Goal: Task Accomplishment & Management: Use online tool/utility

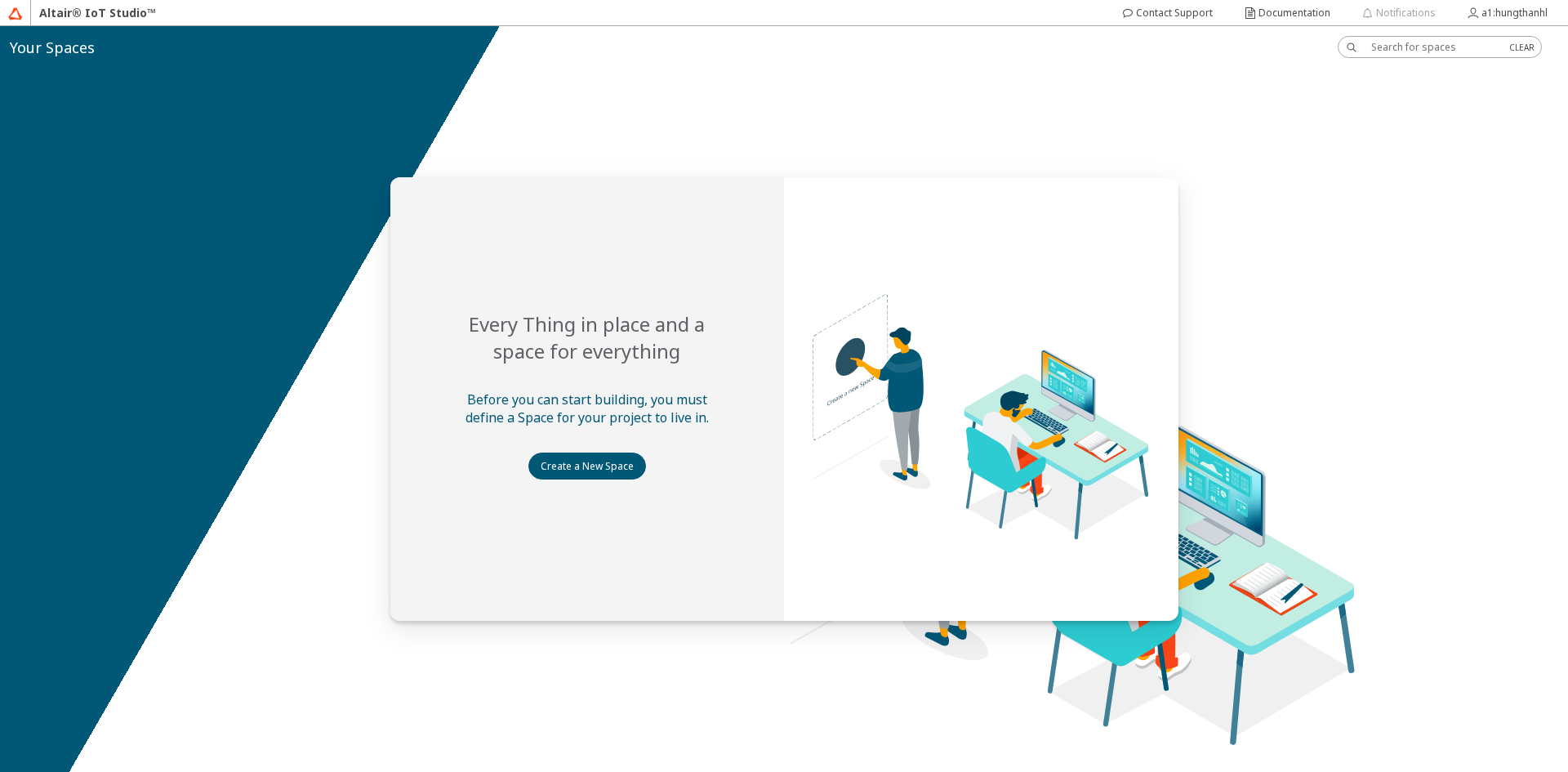
click at [0, 0] on slot "Create a New Space" at bounding box center [0, 0] width 0 height 0
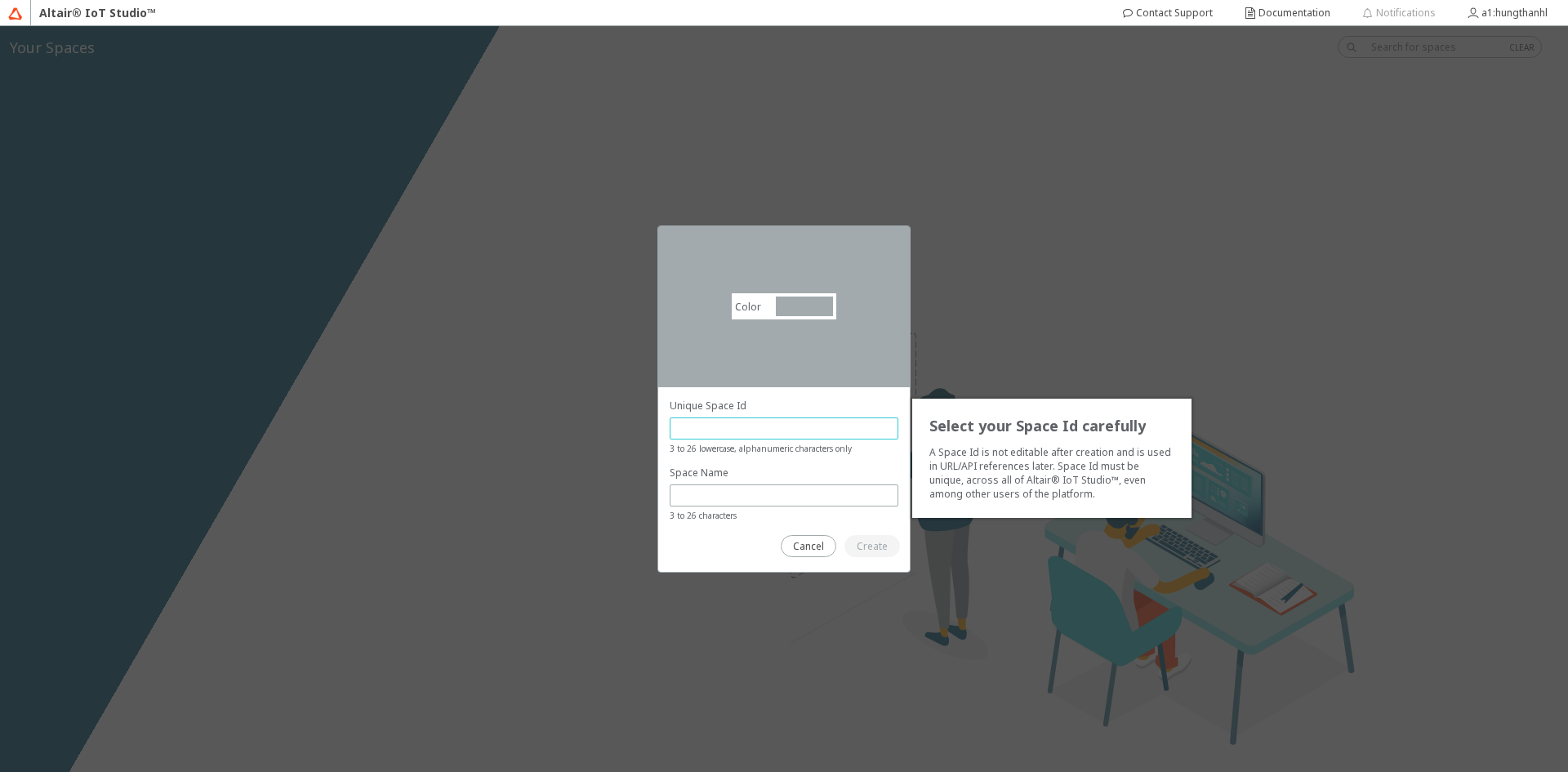
click at [742, 427] on input "text" at bounding box center [784, 428] width 214 height 14
click at [795, 530] on div at bounding box center [784, 466] width 229 height 136
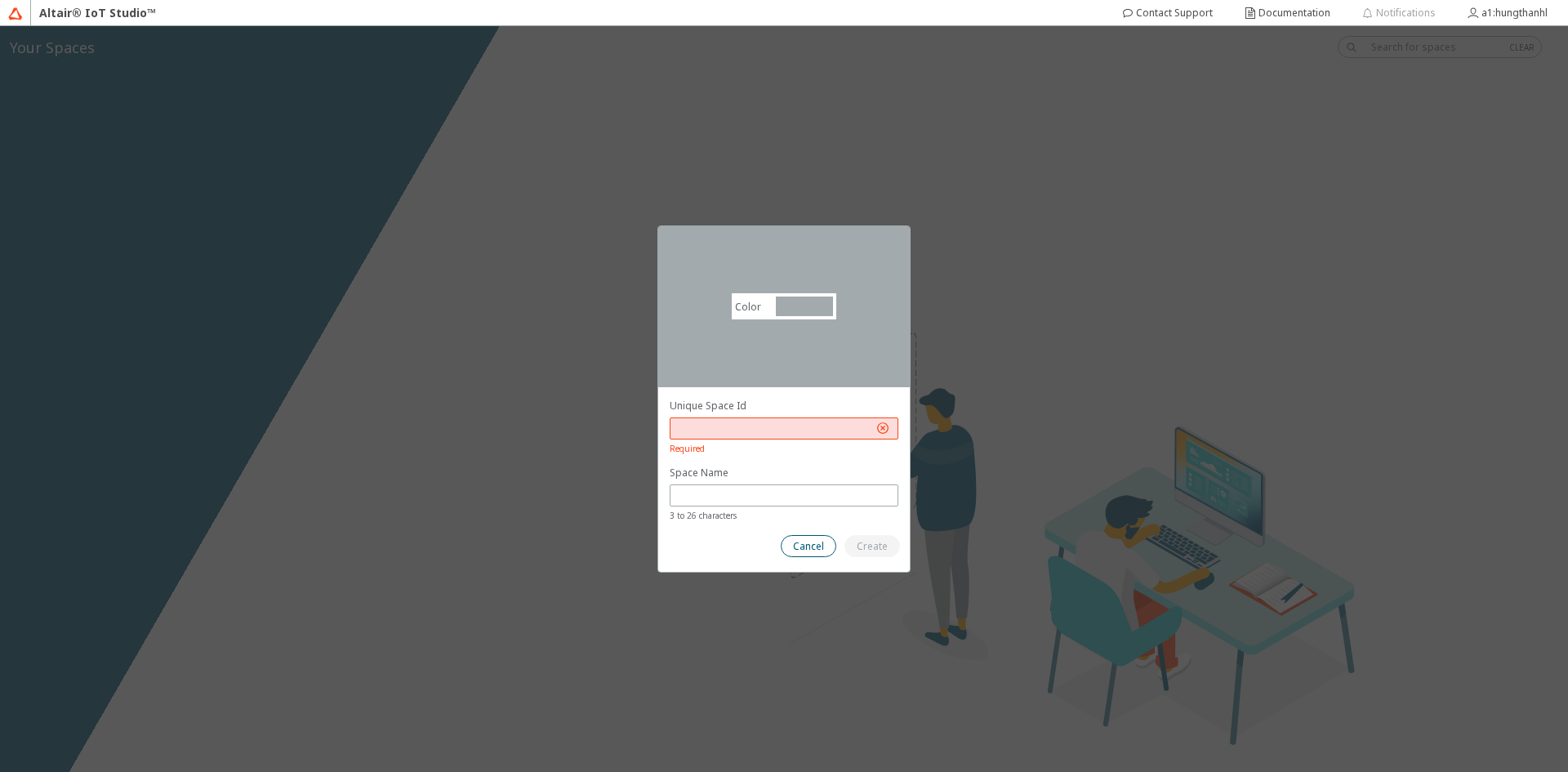
click at [0, 0] on slot "Cancel" at bounding box center [0, 0] width 0 height 0
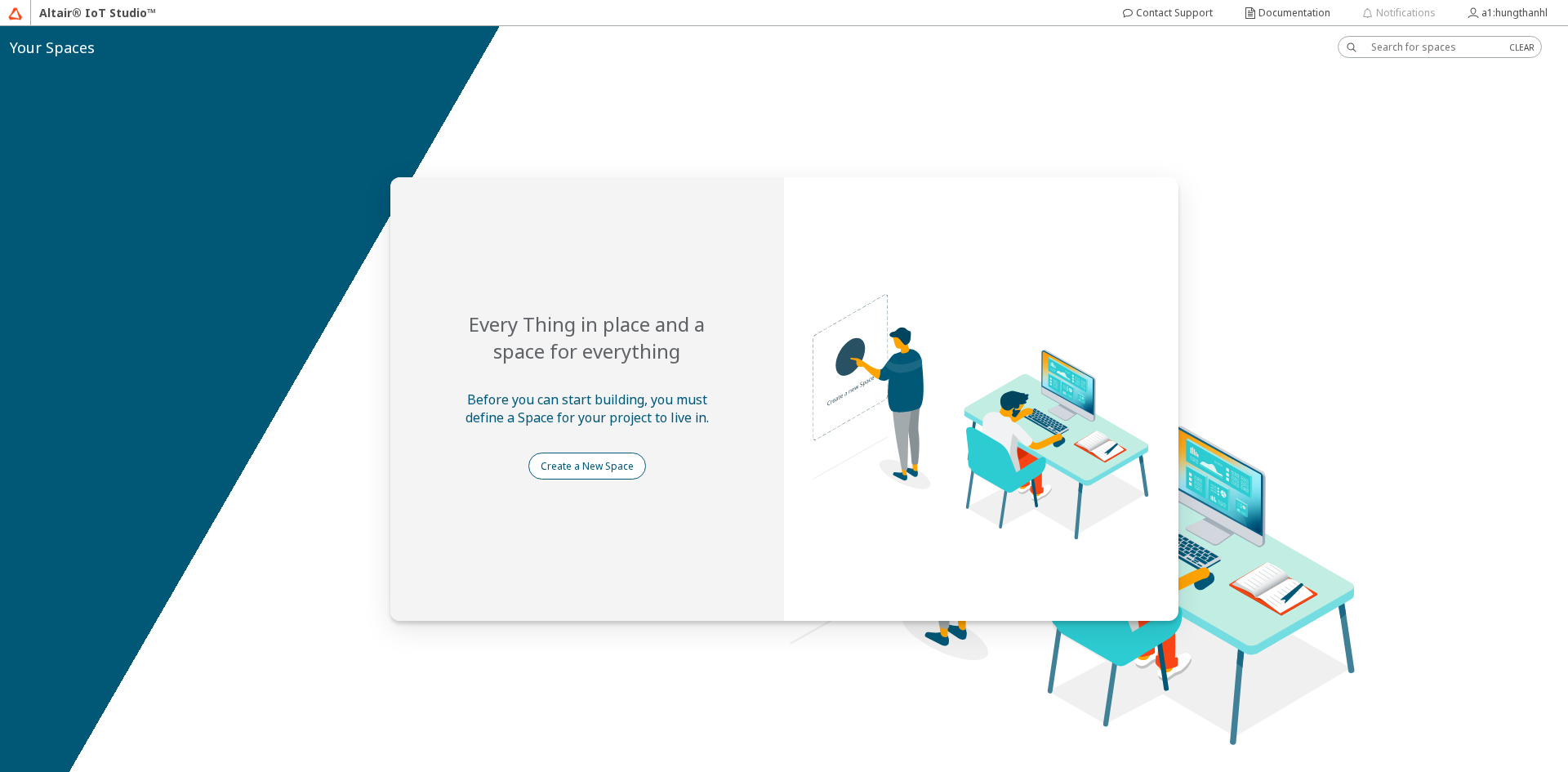
click at [564, 474] on paper-button "Create a New Space" at bounding box center [588, 466] width 118 height 27
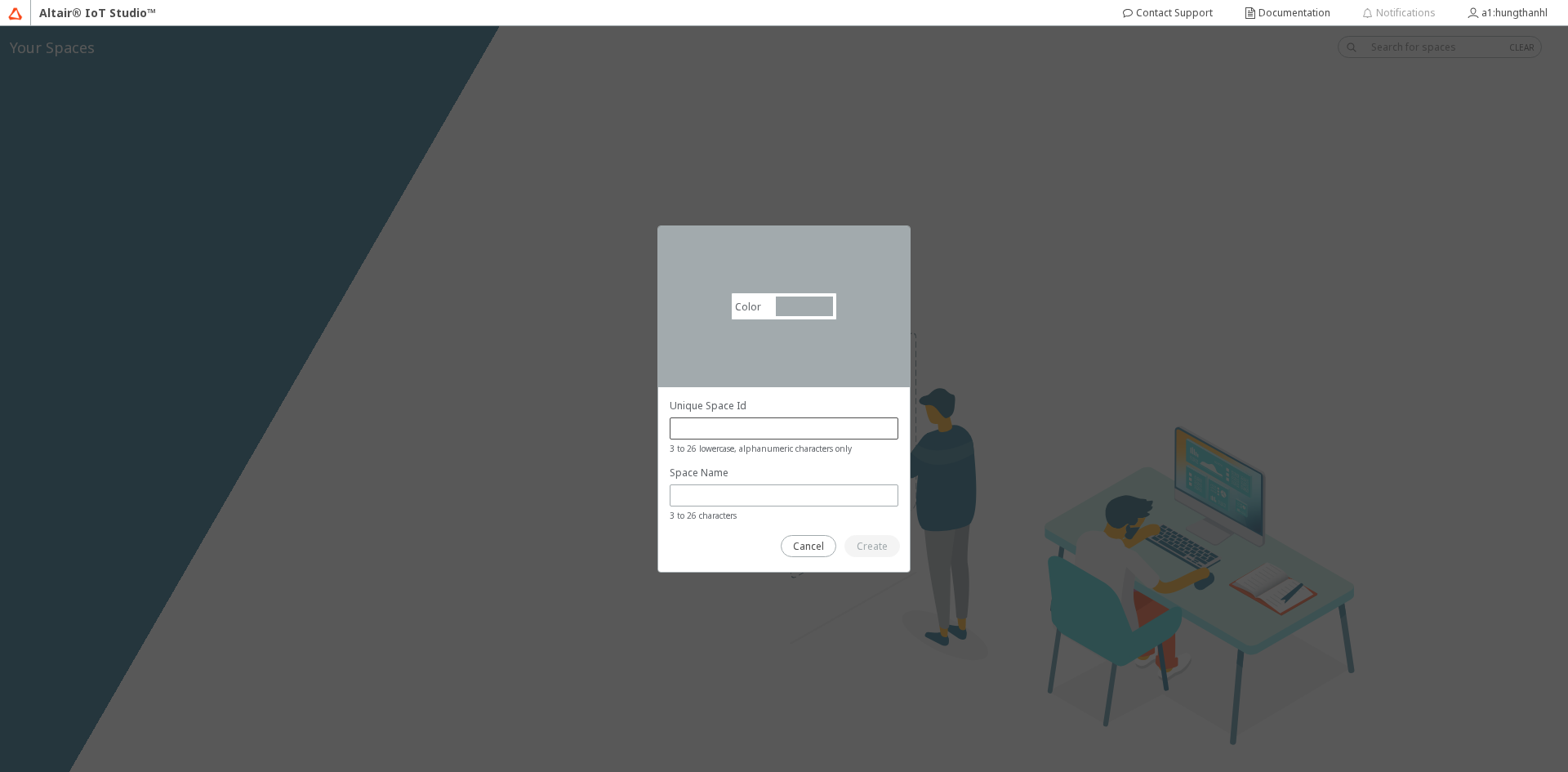
click at [731, 419] on div at bounding box center [784, 428] width 229 height 22
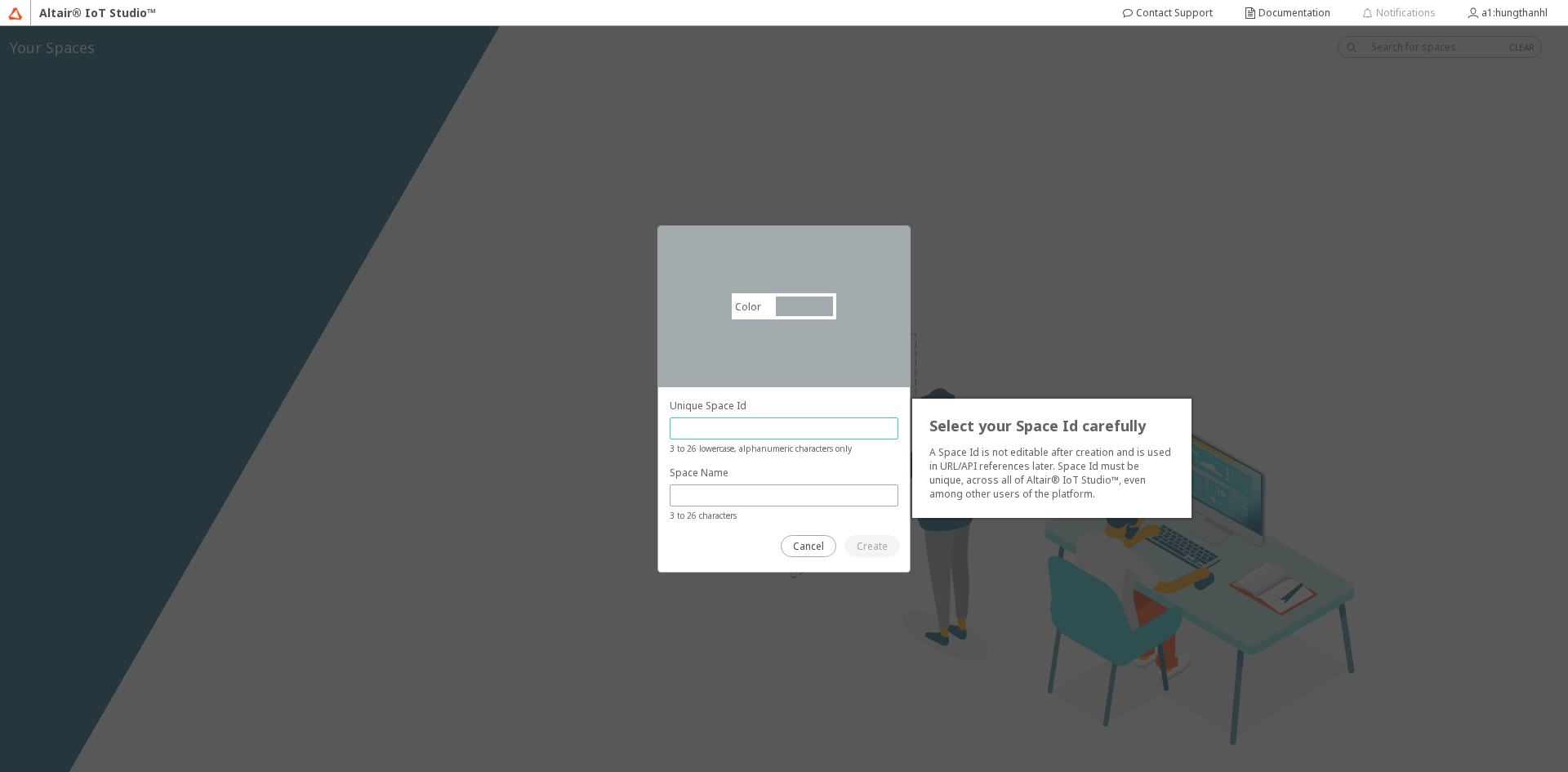
click at [731, 434] on input "text" at bounding box center [784, 428] width 214 height 14
click at [863, 542] on unity-button at bounding box center [872, 546] width 55 height 22
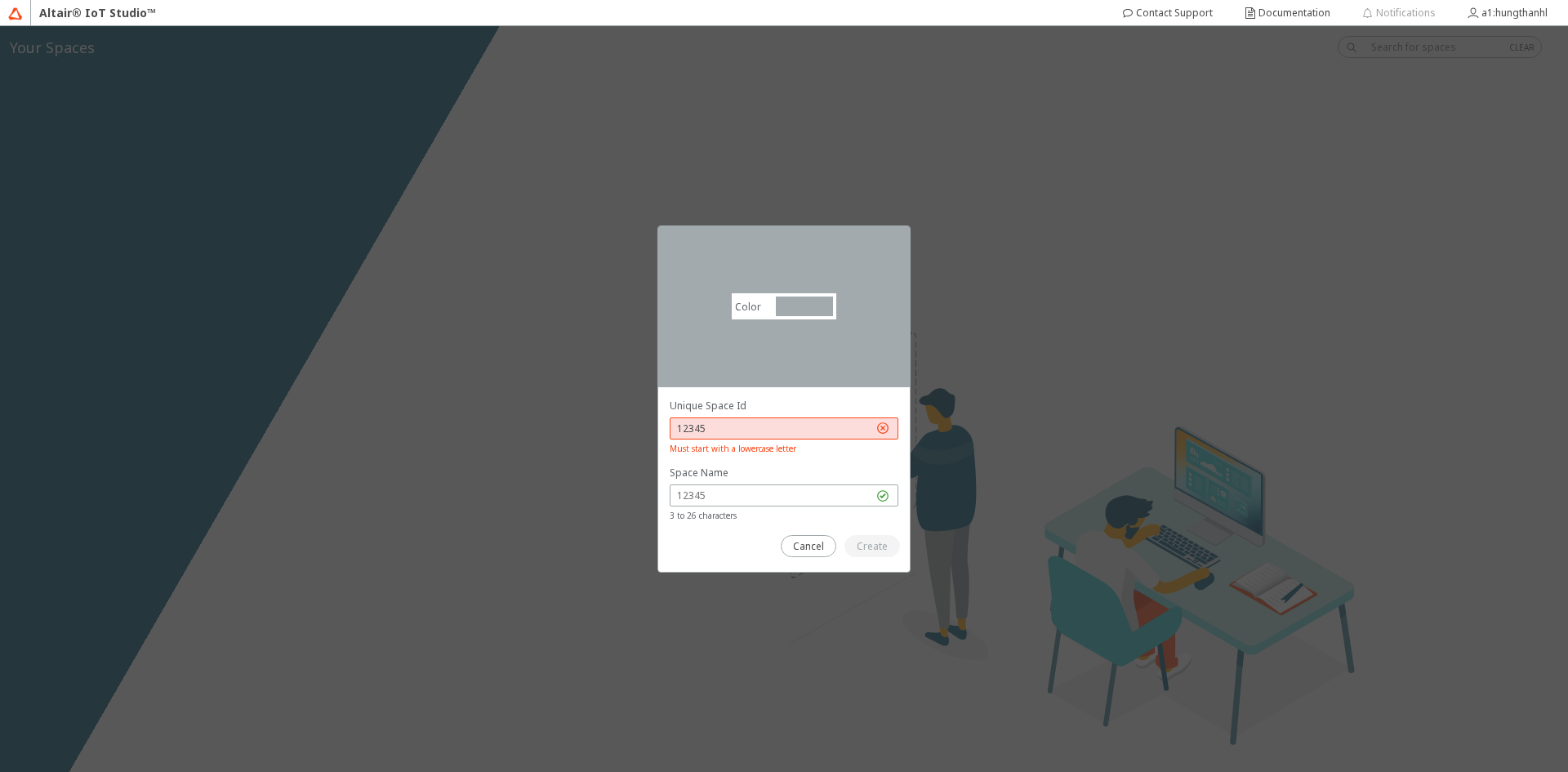
click at [774, 439] on div "Must start with a lowercase letter" at bounding box center [784, 447] width 229 height 16
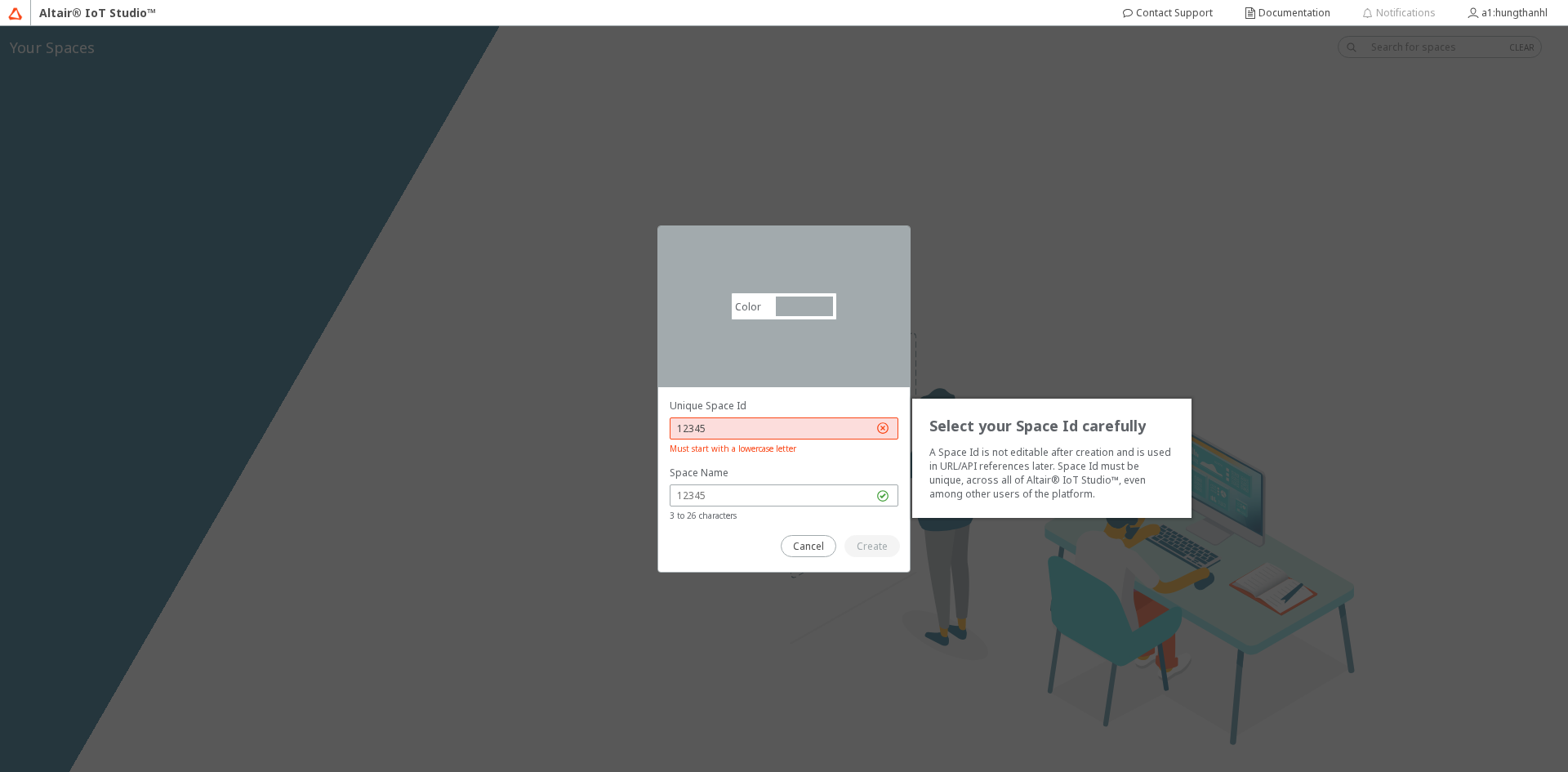
click at [772, 431] on input "12345" at bounding box center [775, 428] width 196 height 14
drag, startPoint x: 772, startPoint y: 431, endPoint x: 631, endPoint y: 422, distance: 141.3
click at [631, 422] on div "Color #a2aaad #A2AAAD Select your Space Id carefully A Space Id is not editable…" at bounding box center [784, 399] width 1568 height 746
type input "05022006"
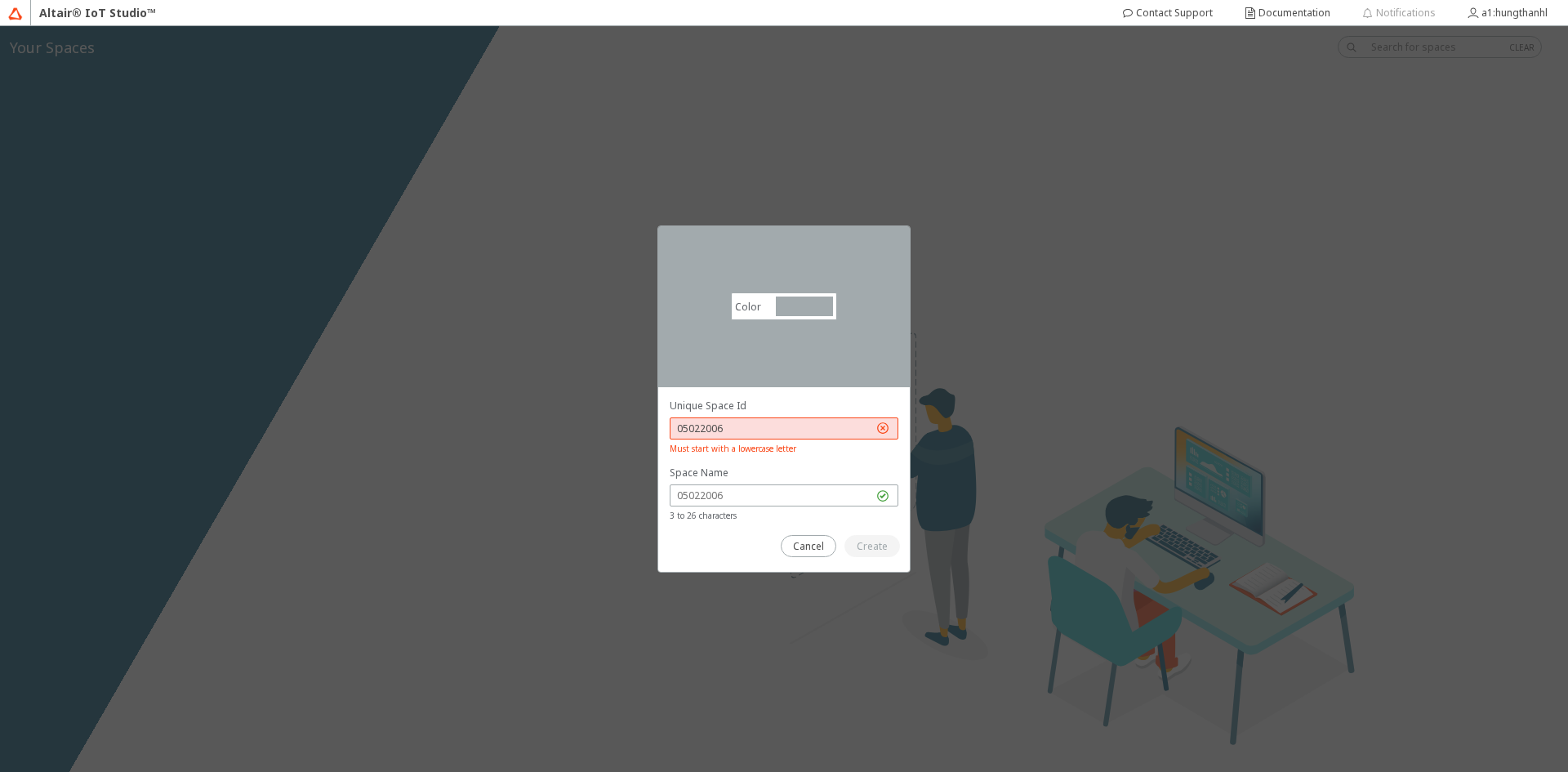
drag, startPoint x: 734, startPoint y: 417, endPoint x: 625, endPoint y: 434, distance: 110.3
click at [625, 434] on div "Color #a2aaad #A2AAAD Select your Space Id carefully A Space Id is not editable…" at bounding box center [784, 399] width 1568 height 746
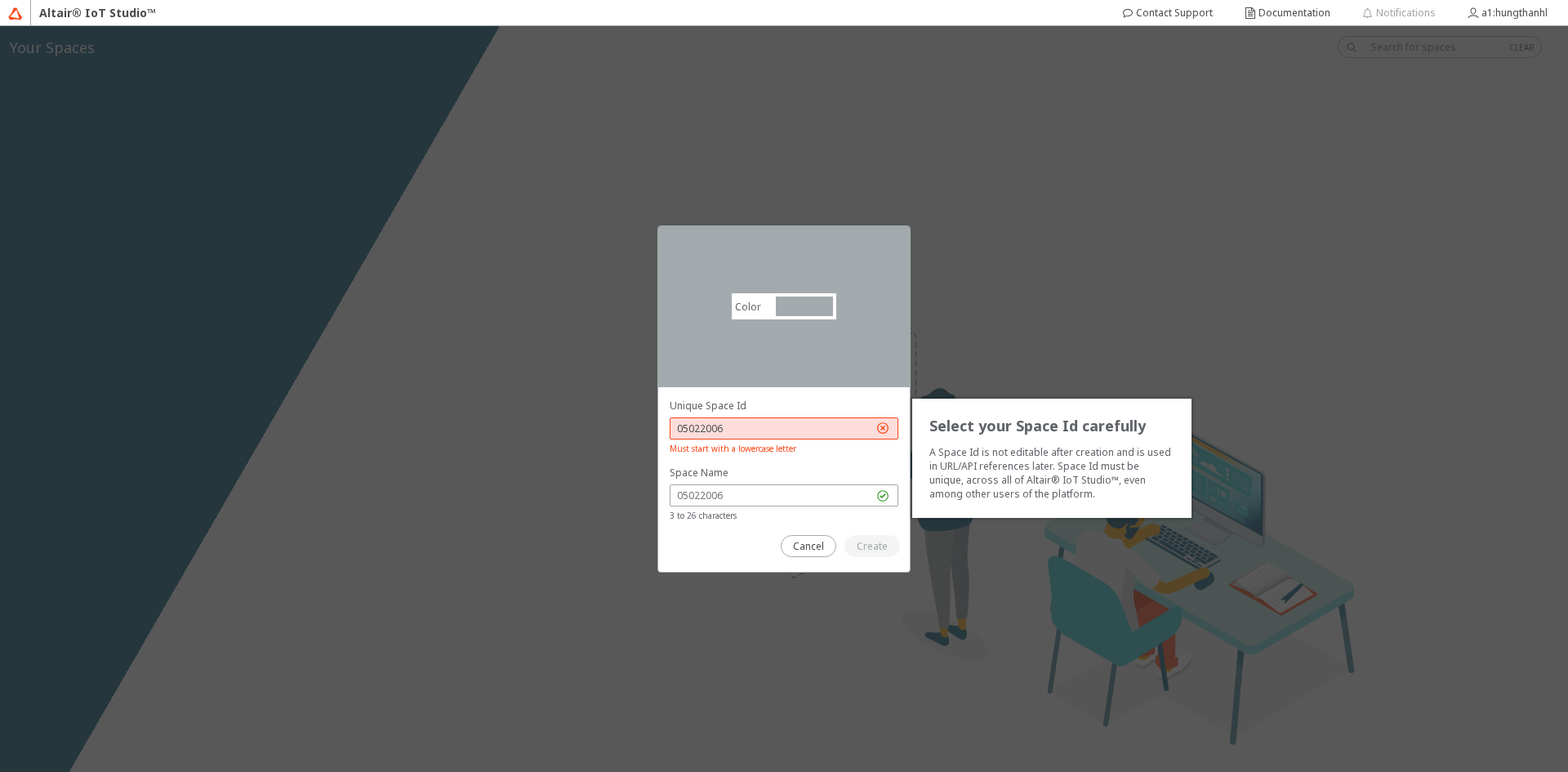
drag, startPoint x: 751, startPoint y: 424, endPoint x: 634, endPoint y: 433, distance: 117.3
click at [634, 433] on div "Color #a2aaad #A2AAAD Select your Space Id carefully A Space Id is not editable…" at bounding box center [784, 399] width 1568 height 746
click at [678, 422] on input "05022006" at bounding box center [775, 428] width 196 height 14
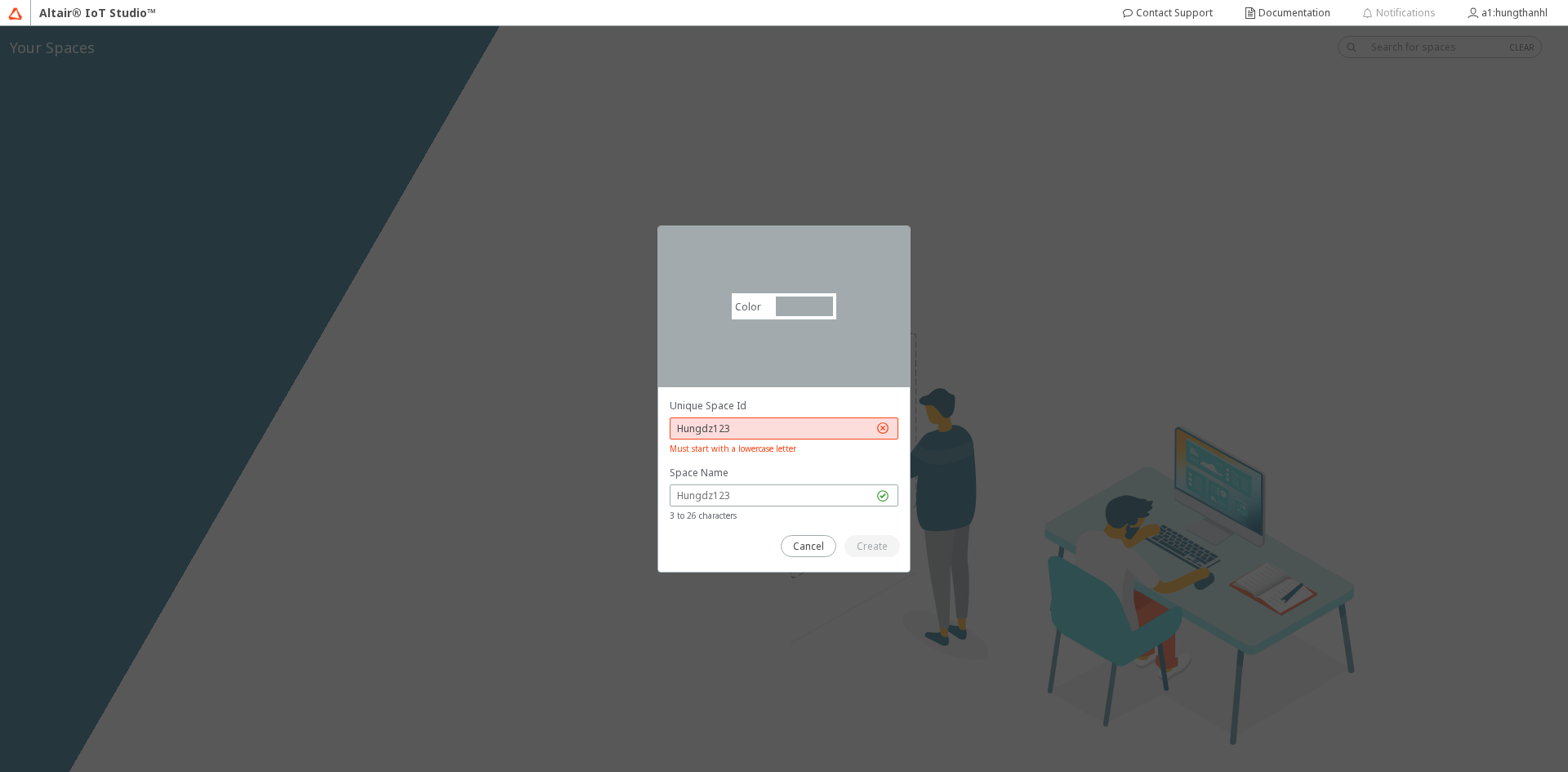
click at [685, 396] on div at bounding box center [784, 480] width 252 height 186
click at [739, 433] on input "Hungdz123" at bounding box center [775, 428] width 196 height 14
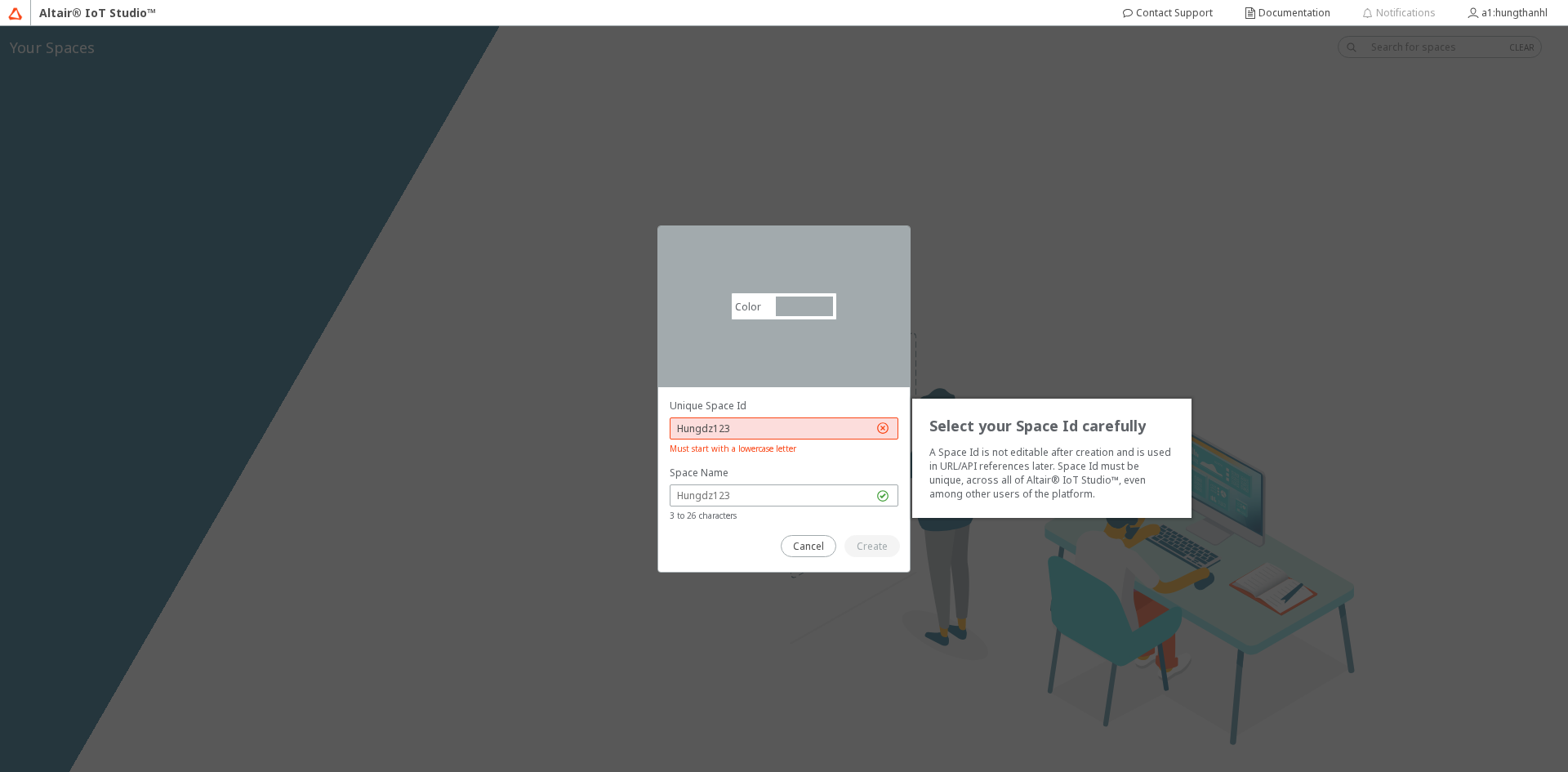
drag, startPoint x: 749, startPoint y: 425, endPoint x: 645, endPoint y: 436, distance: 104.6
click at [645, 436] on div "Color #a2aaad #A2AAAD Select your Space Id carefully A Space Id is not editable…" at bounding box center [784, 399] width 1568 height 746
type input "hung"
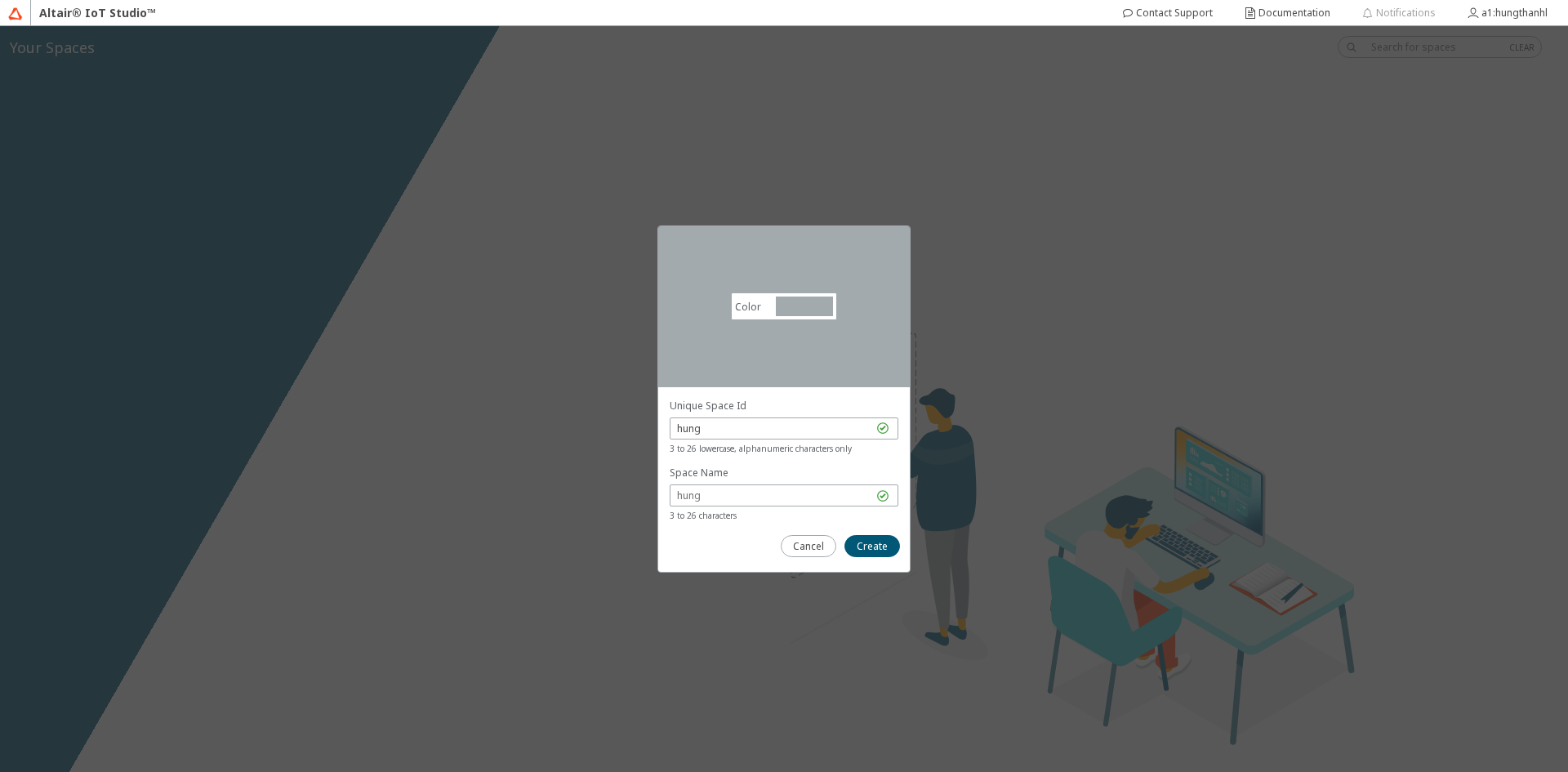
click at [864, 557] on div at bounding box center [784, 480] width 252 height 186
click at [875, 553] on paper-button "Create" at bounding box center [872, 546] width 55 height 22
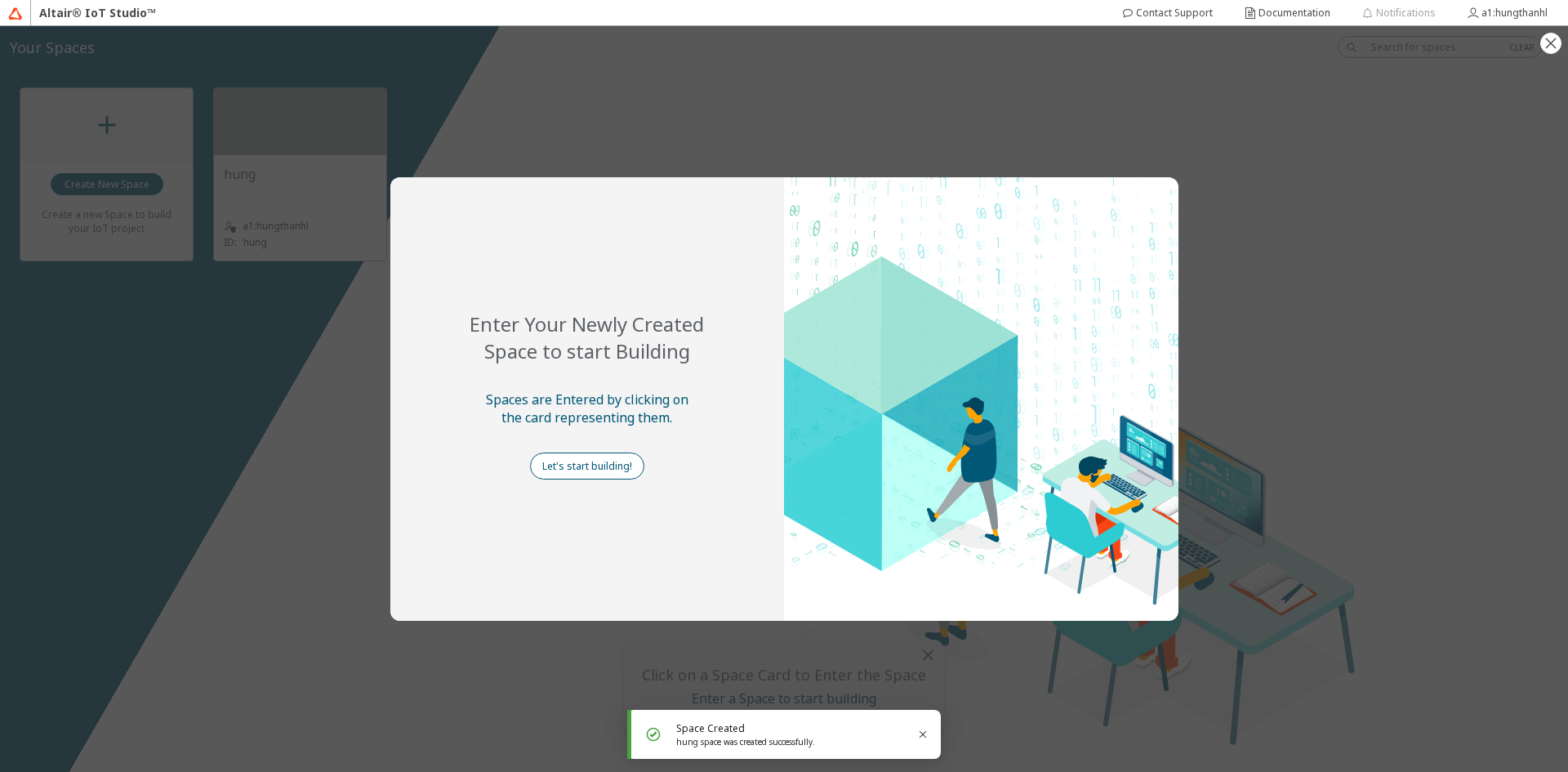
click at [0, 0] on slot "Let's start building!" at bounding box center [0, 0] width 0 height 0
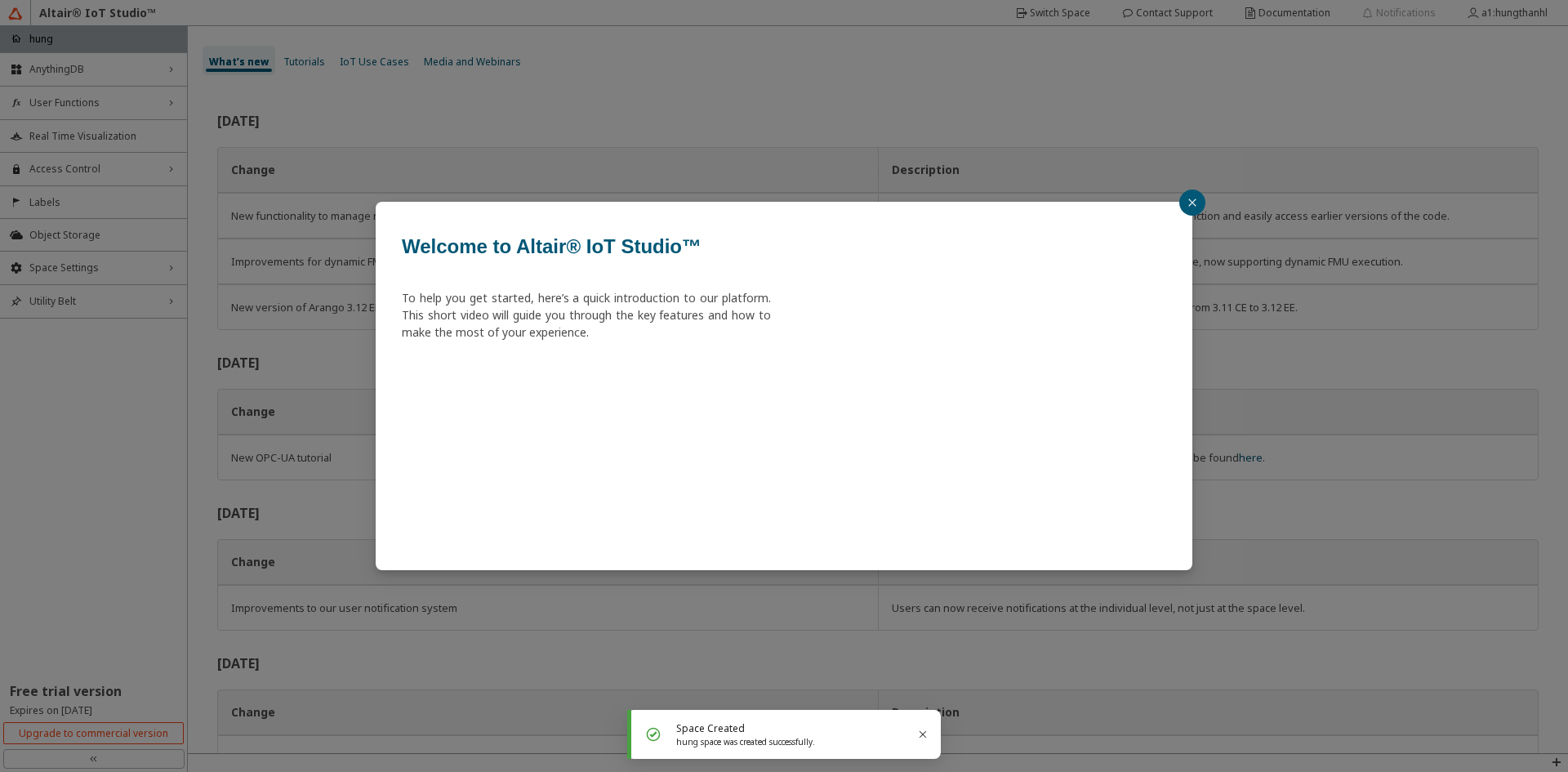
click at [1199, 202] on button "button" at bounding box center [1192, 202] width 26 height 26
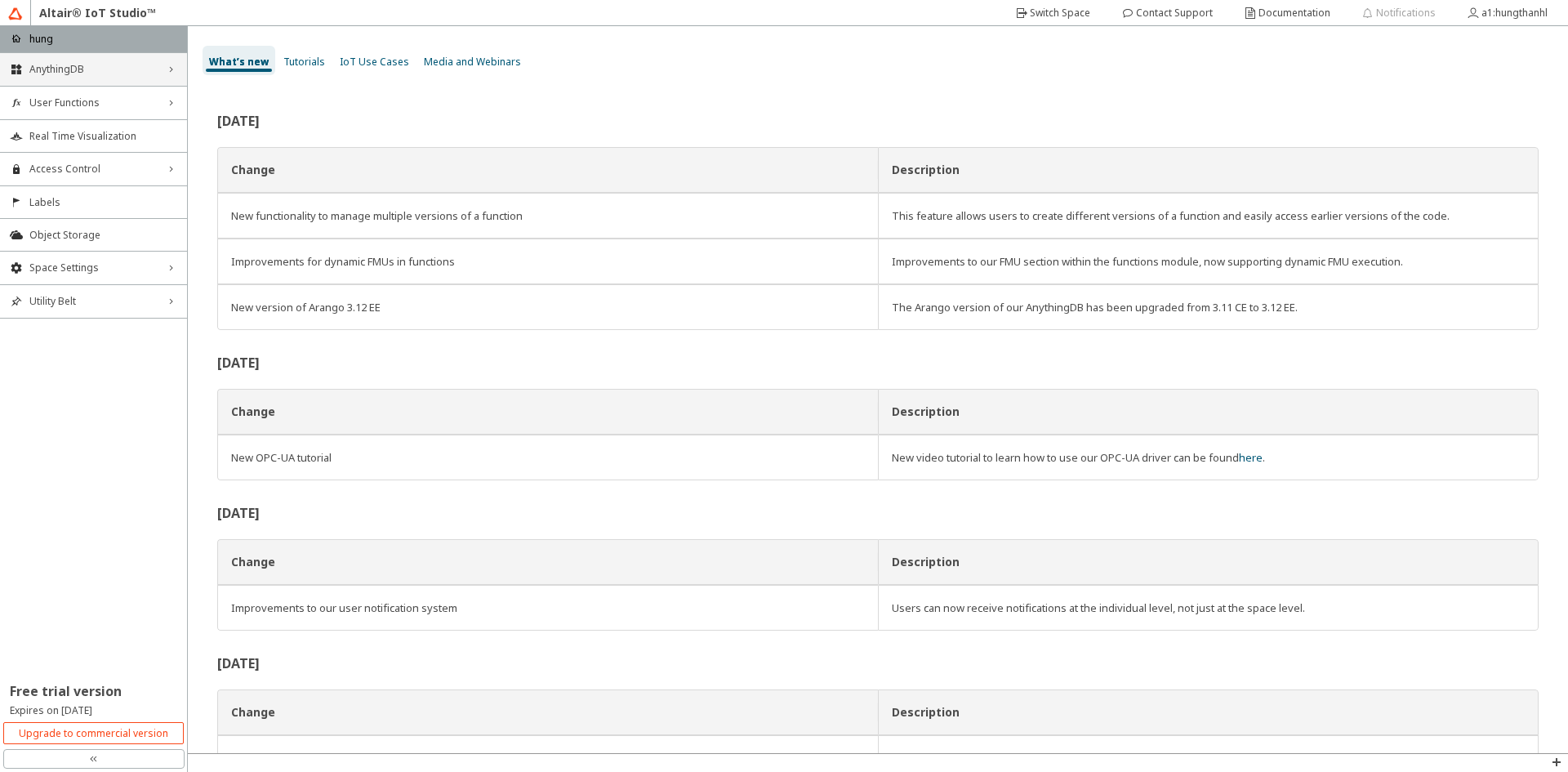
click at [84, 79] on div "AnythingDB right_chevron" at bounding box center [93, 70] width 187 height 33
click at [58, 100] on span "Things" at bounding box center [102, 100] width 148 height 13
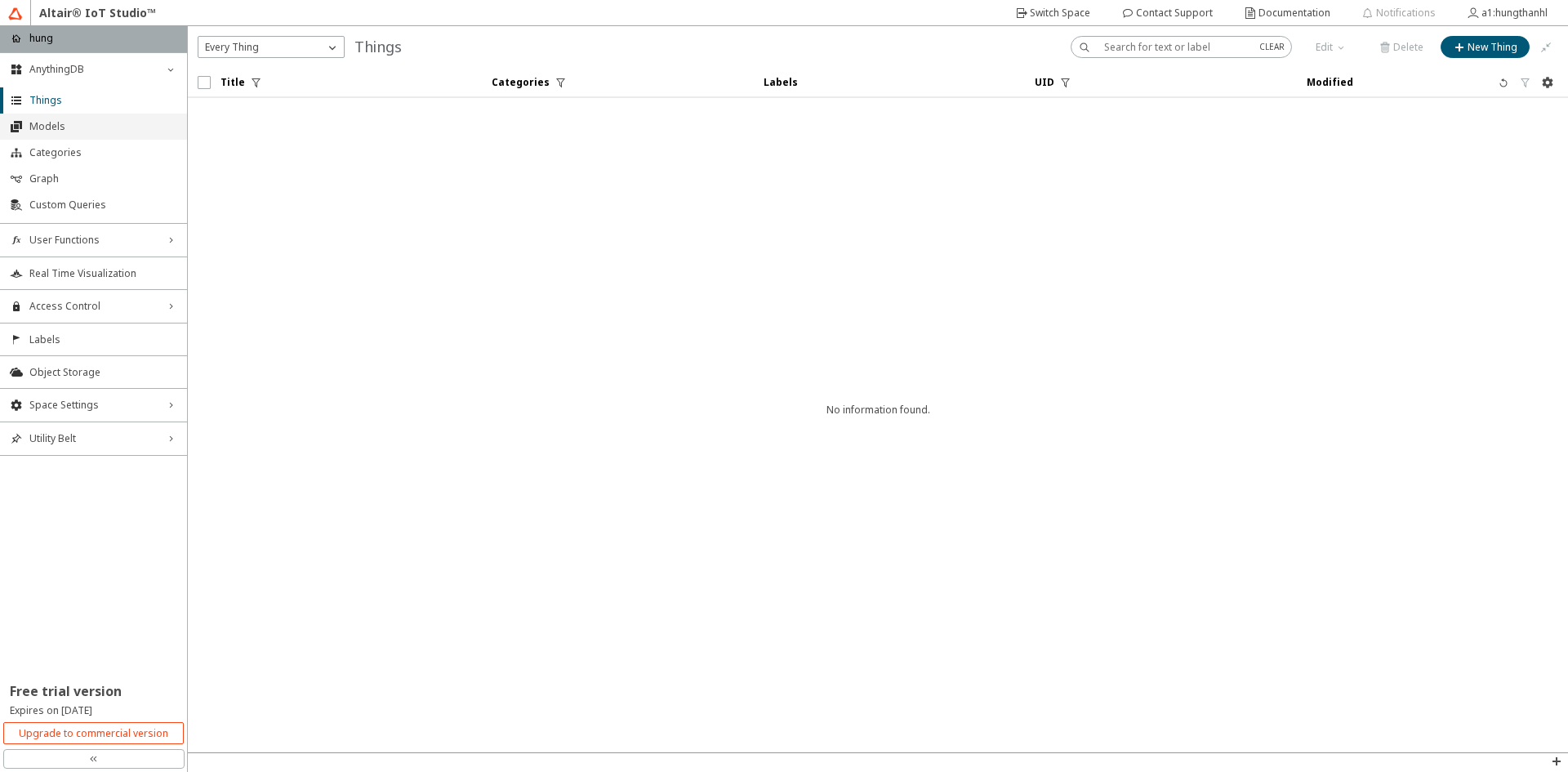
click at [48, 136] on li "Models" at bounding box center [93, 126] width 187 height 26
